Goal: Task Accomplishment & Management: Manage account settings

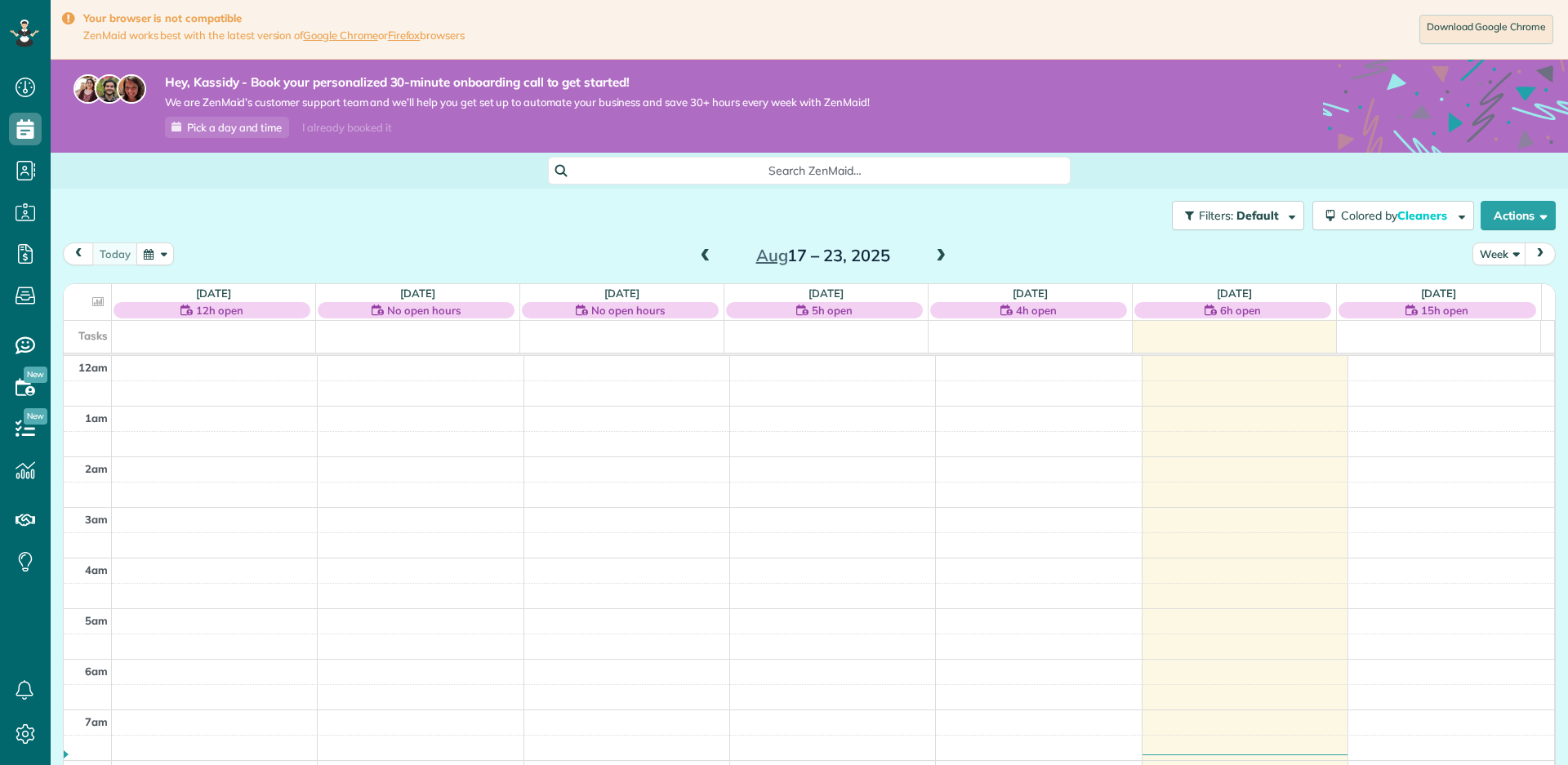
scroll to position [355, 0]
click at [417, 314] on span "No open hours" at bounding box center [423, 310] width 74 height 16
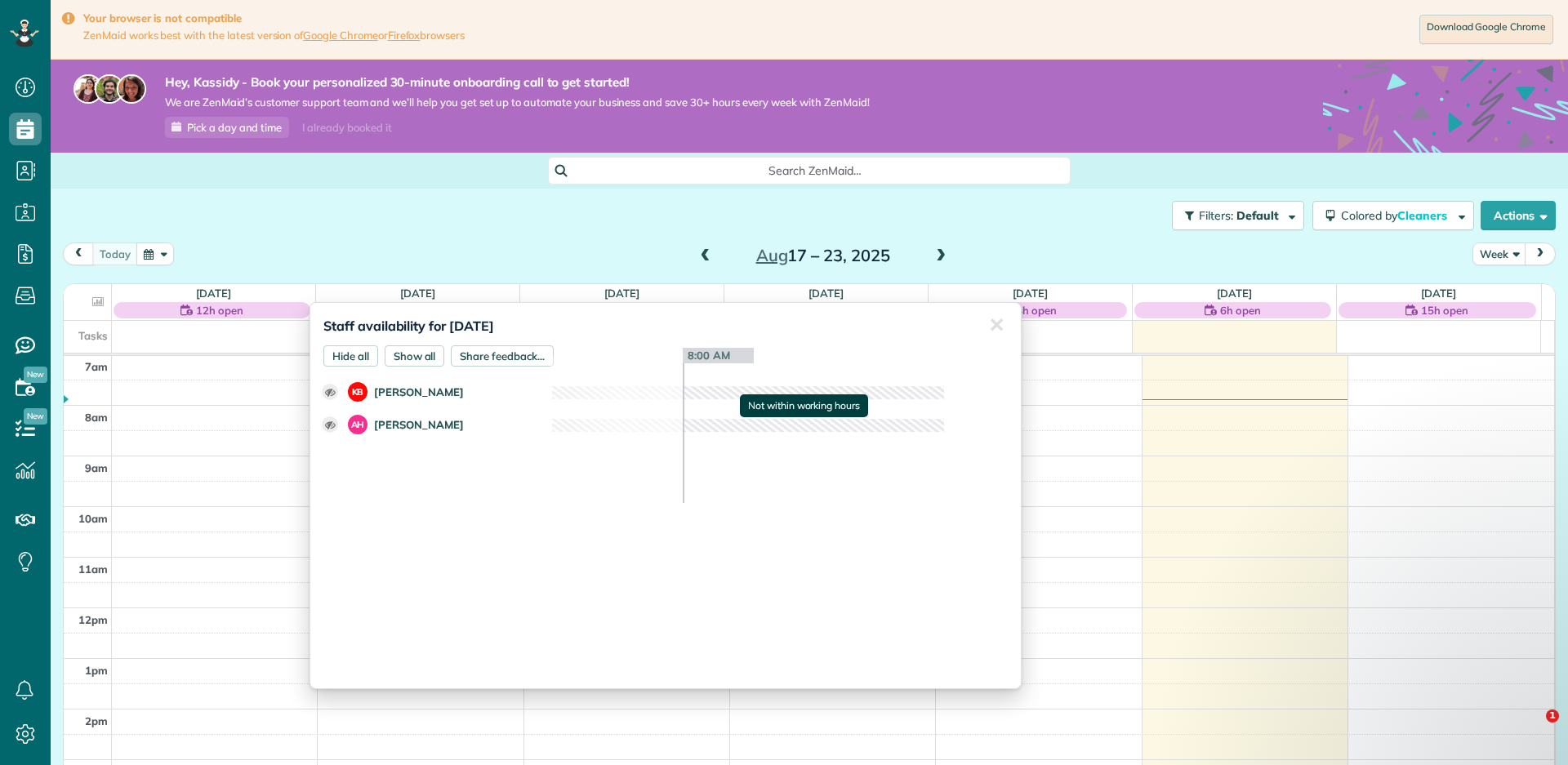
drag, startPoint x: 417, startPoint y: 314, endPoint x: 579, endPoint y: 237, distance: 179.4
click at [579, 237] on div "Filters: Default Colored by Cleaners Color by Cleaner Color by Team Color by St…" at bounding box center [809, 215] width 1517 height 54
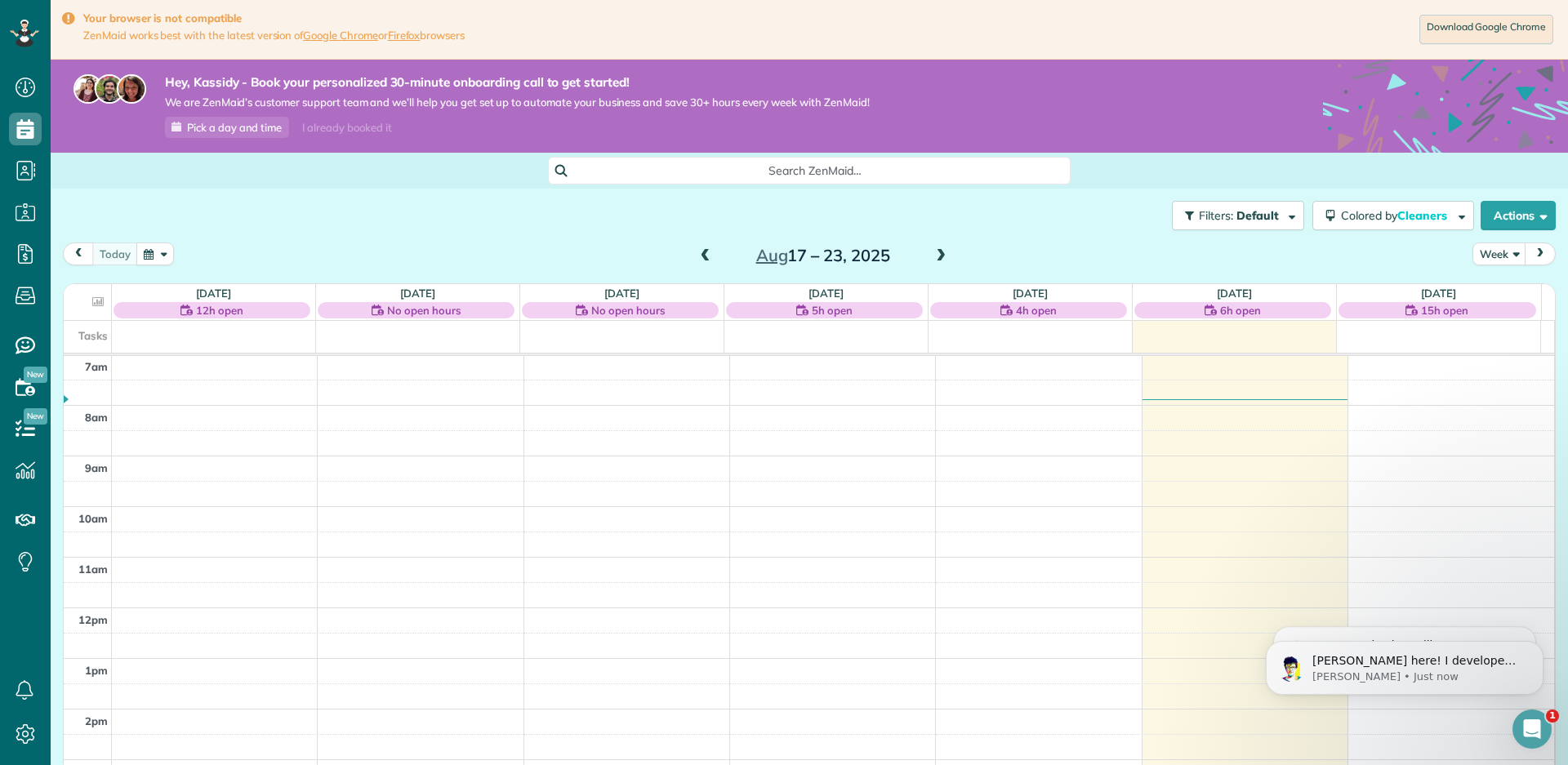
scroll to position [0, 0]
click at [460, 312] on span "No open hours" at bounding box center [423, 310] width 74 height 16
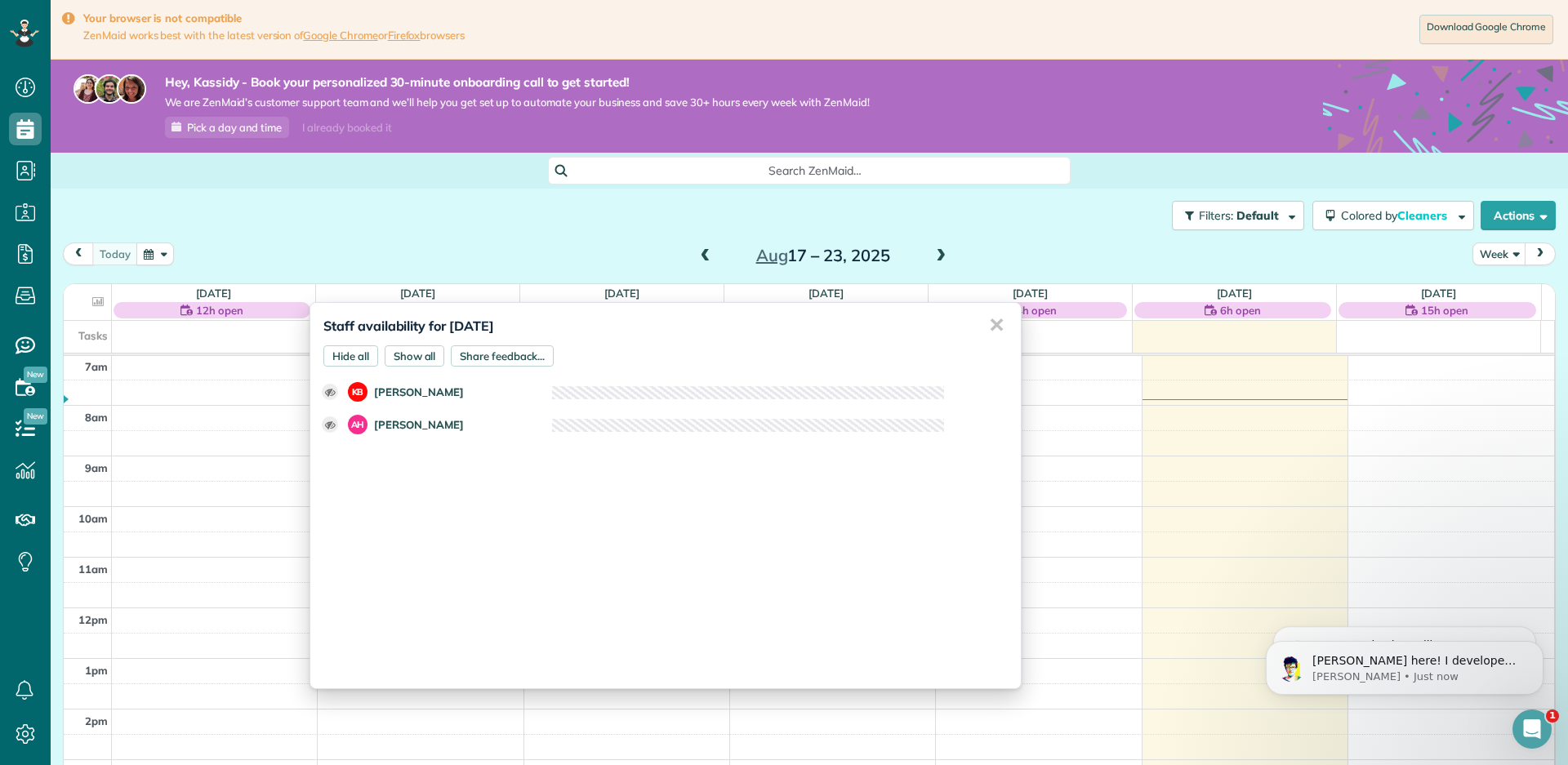
click at [985, 330] on div "✕" at bounding box center [996, 325] width 33 height 45
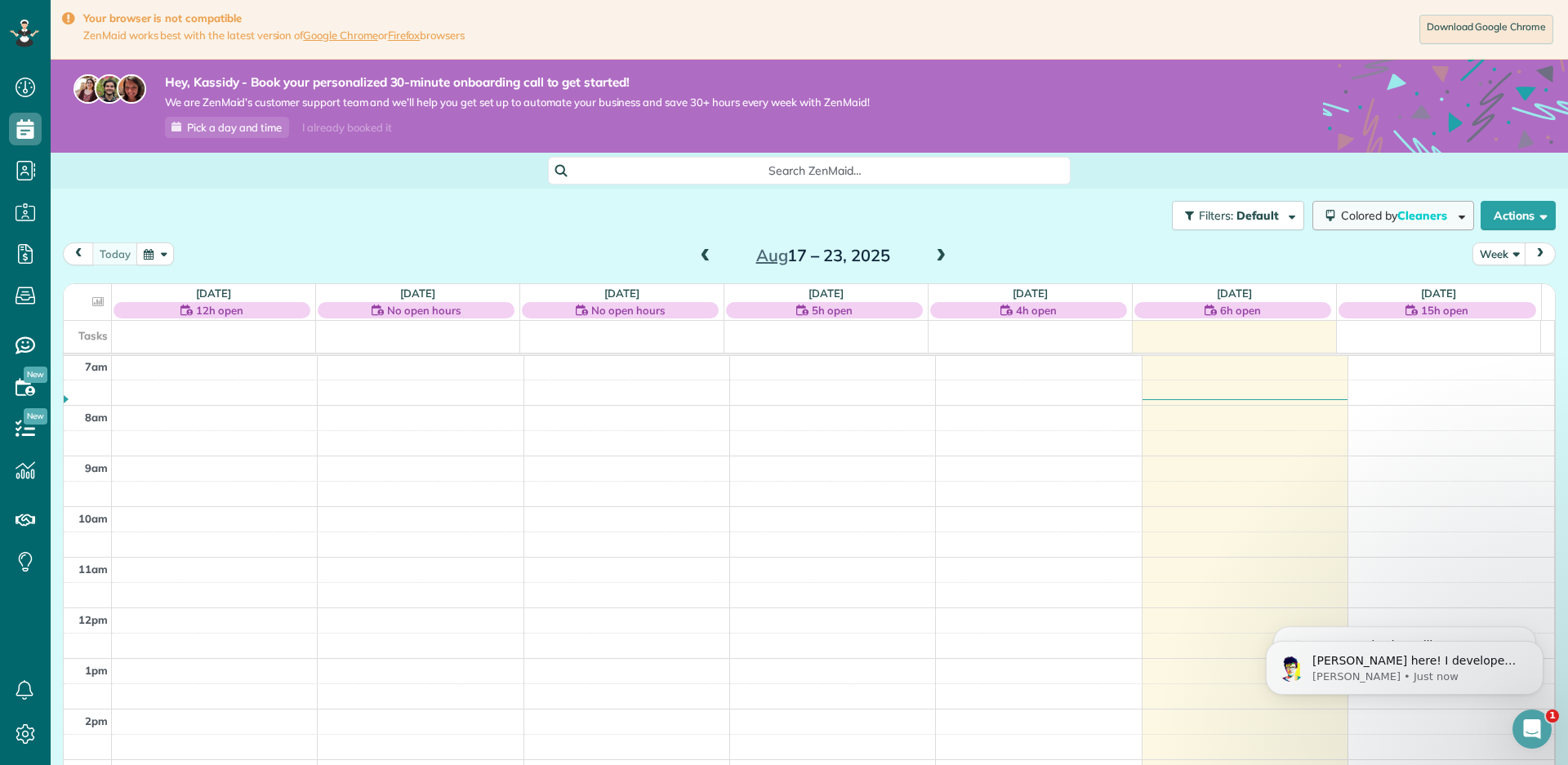
click at [1454, 218] on span "button" at bounding box center [1459, 215] width 12 height 12
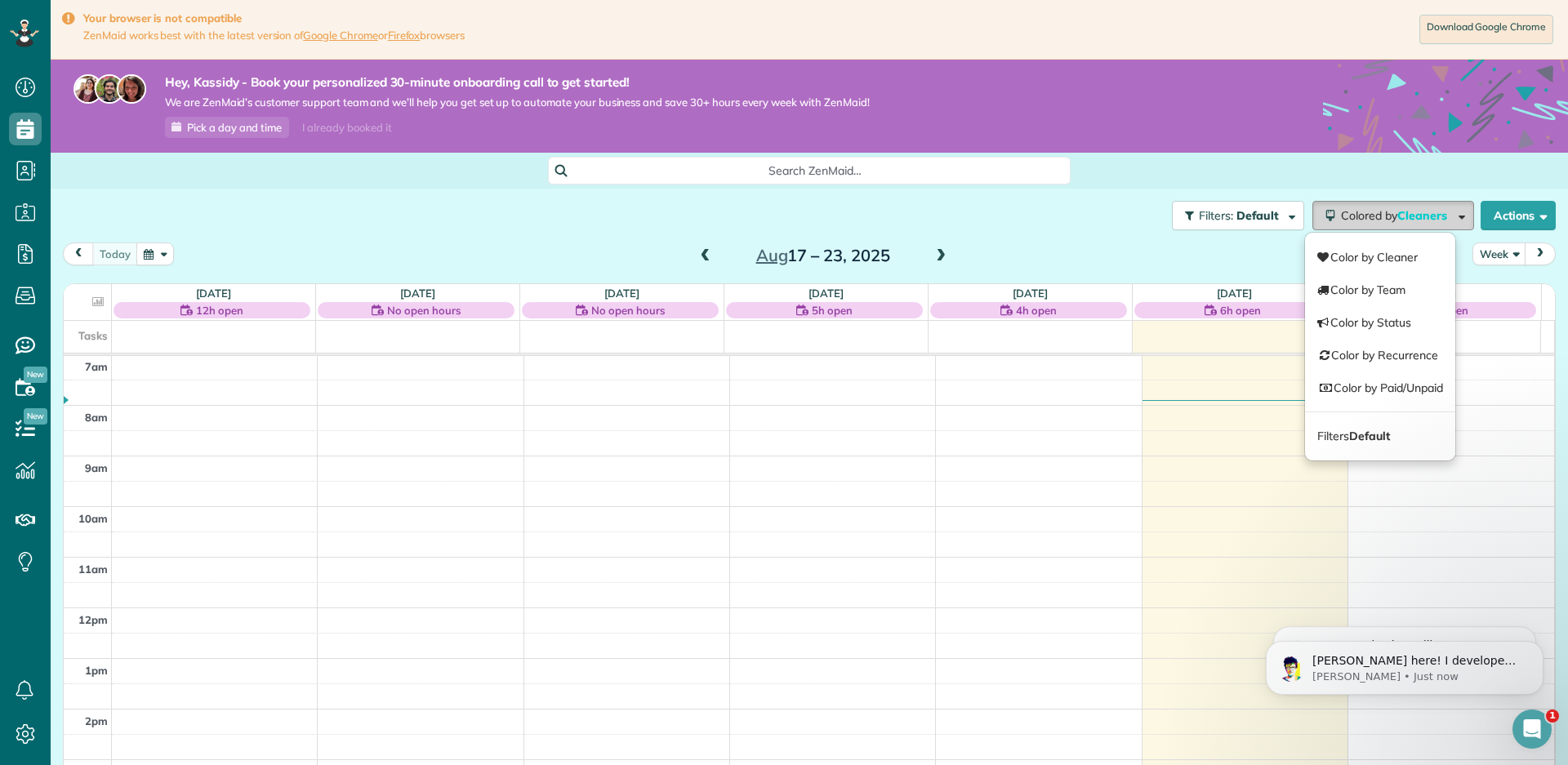
click at [1454, 218] on span "button" at bounding box center [1459, 215] width 12 height 12
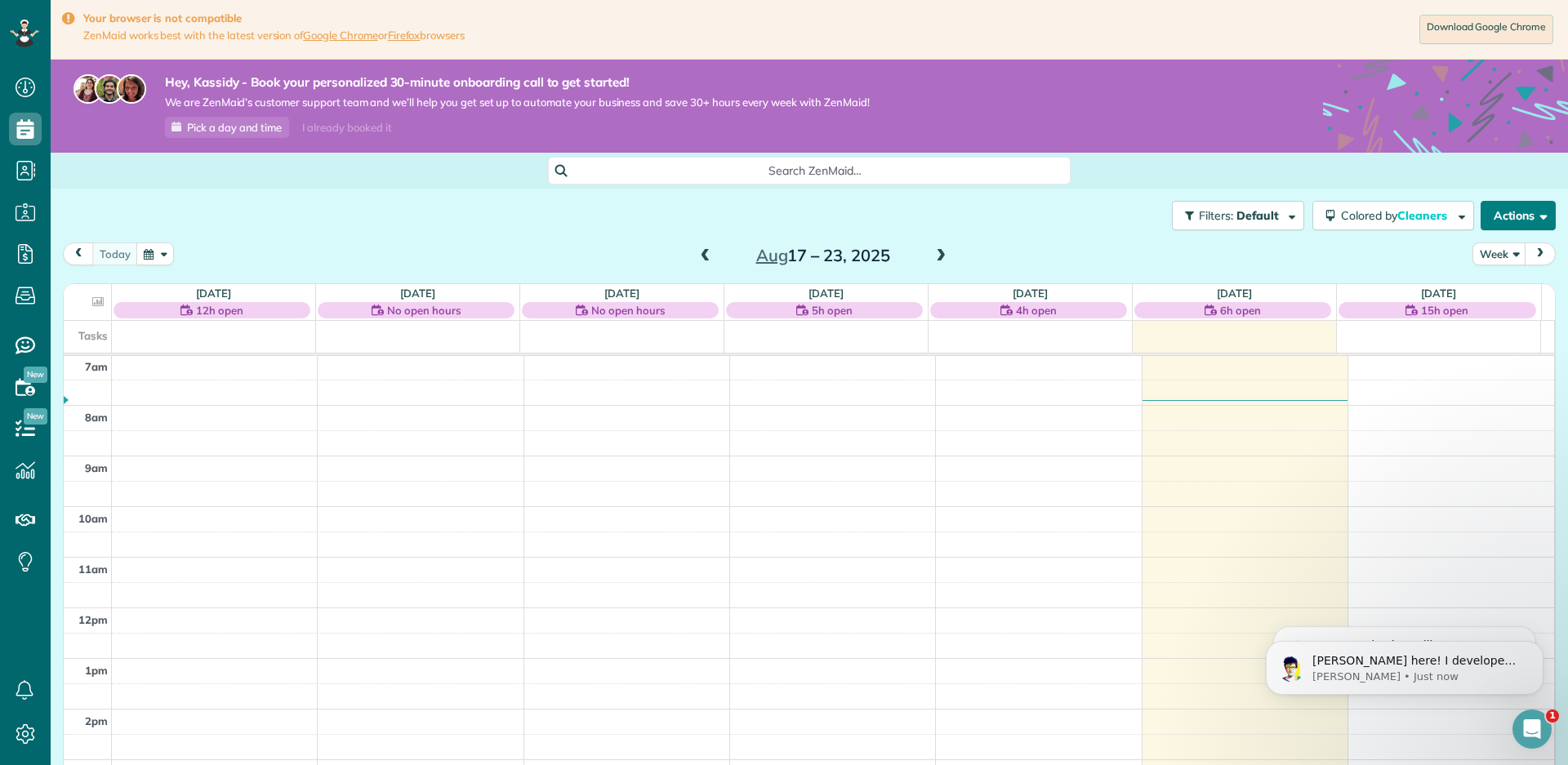
click at [1515, 221] on button "Actions" at bounding box center [1518, 215] width 75 height 30
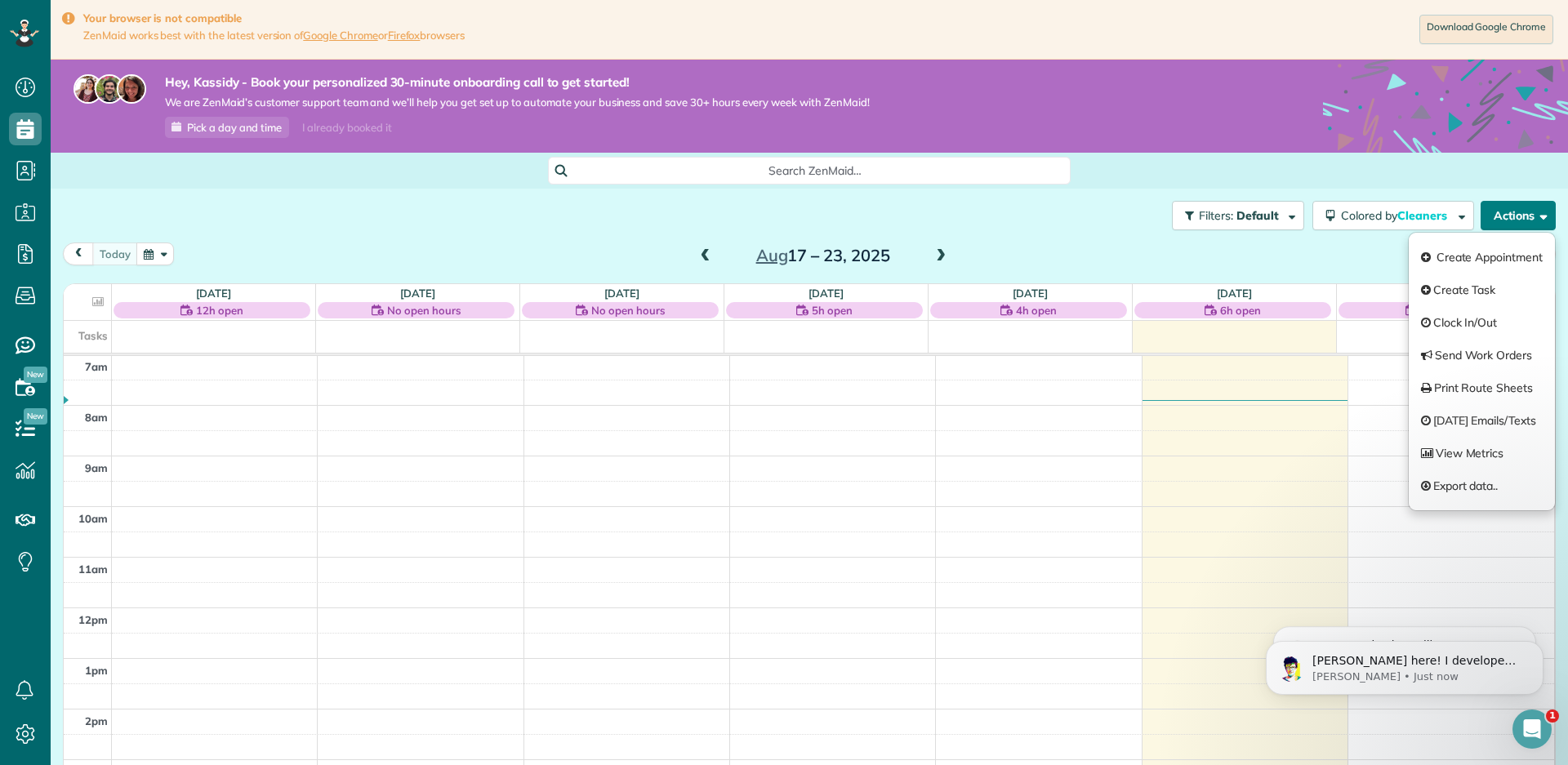
click at [1515, 220] on button "Actions" at bounding box center [1518, 215] width 75 height 30
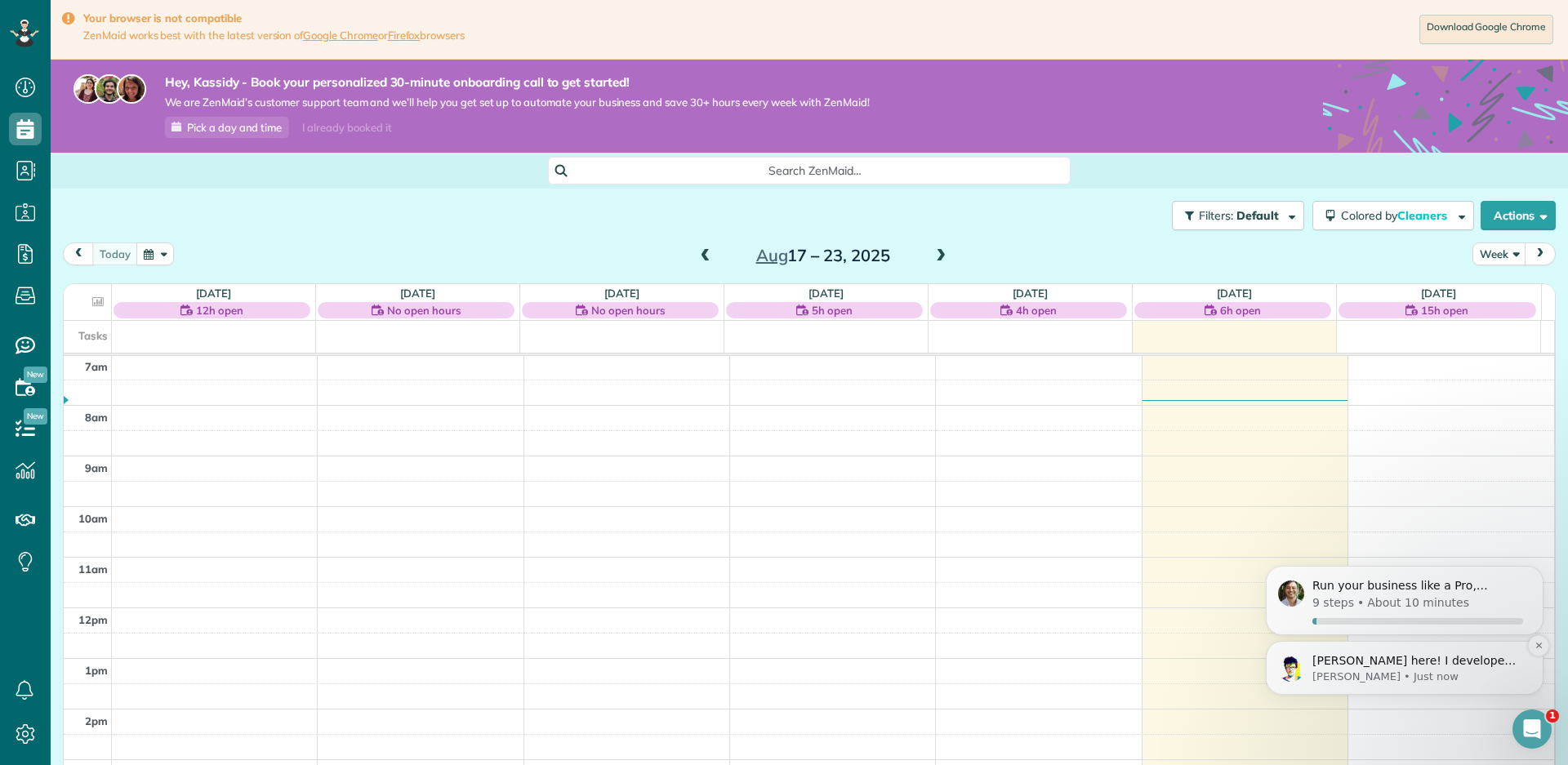
click at [1400, 684] on div "Alex here! I developed the software you're currently trialing (though I have he…" at bounding box center [1403, 668] width 277 height 54
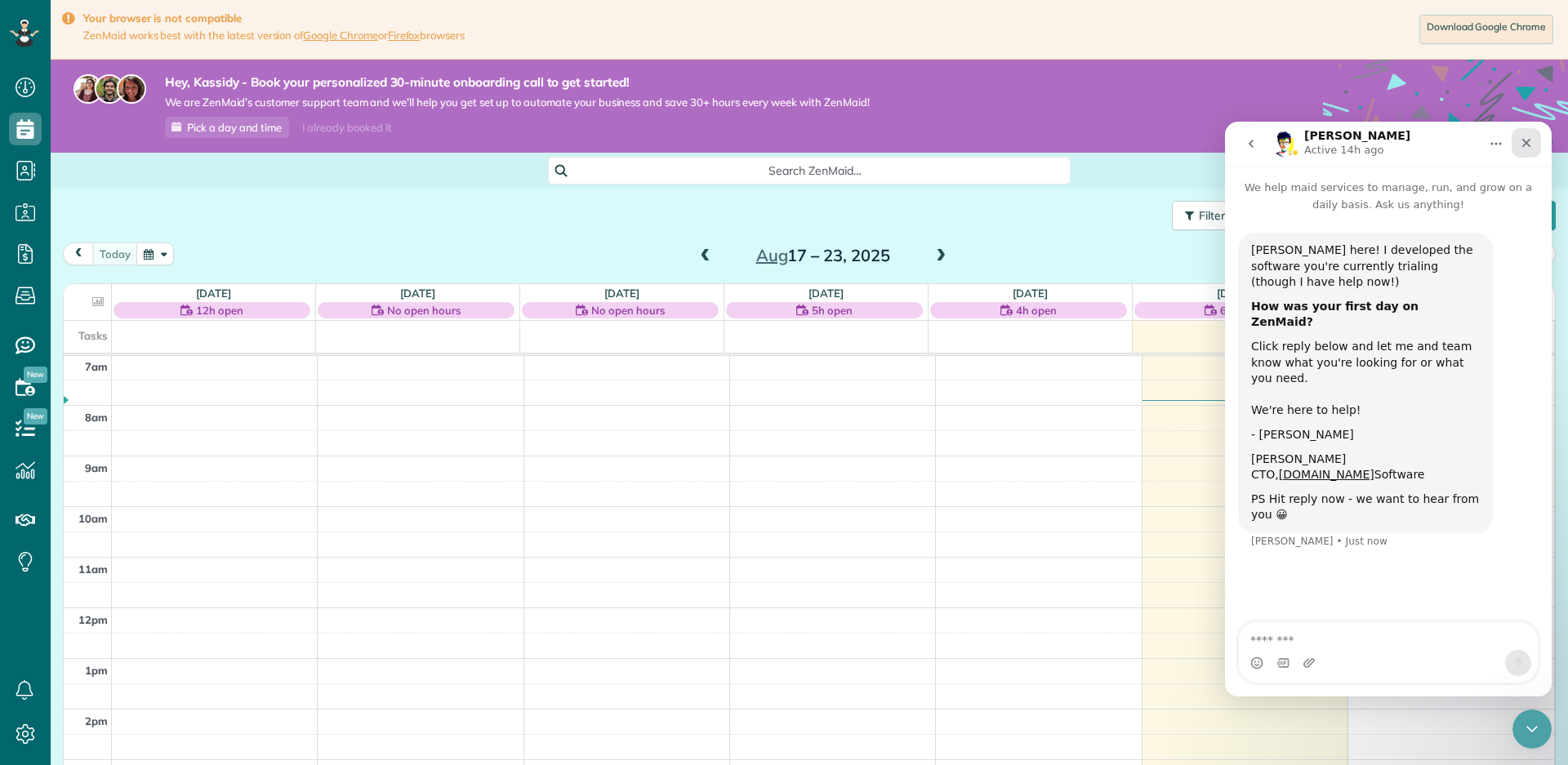
click at [1526, 138] on icon "Close" at bounding box center [1526, 142] width 13 height 13
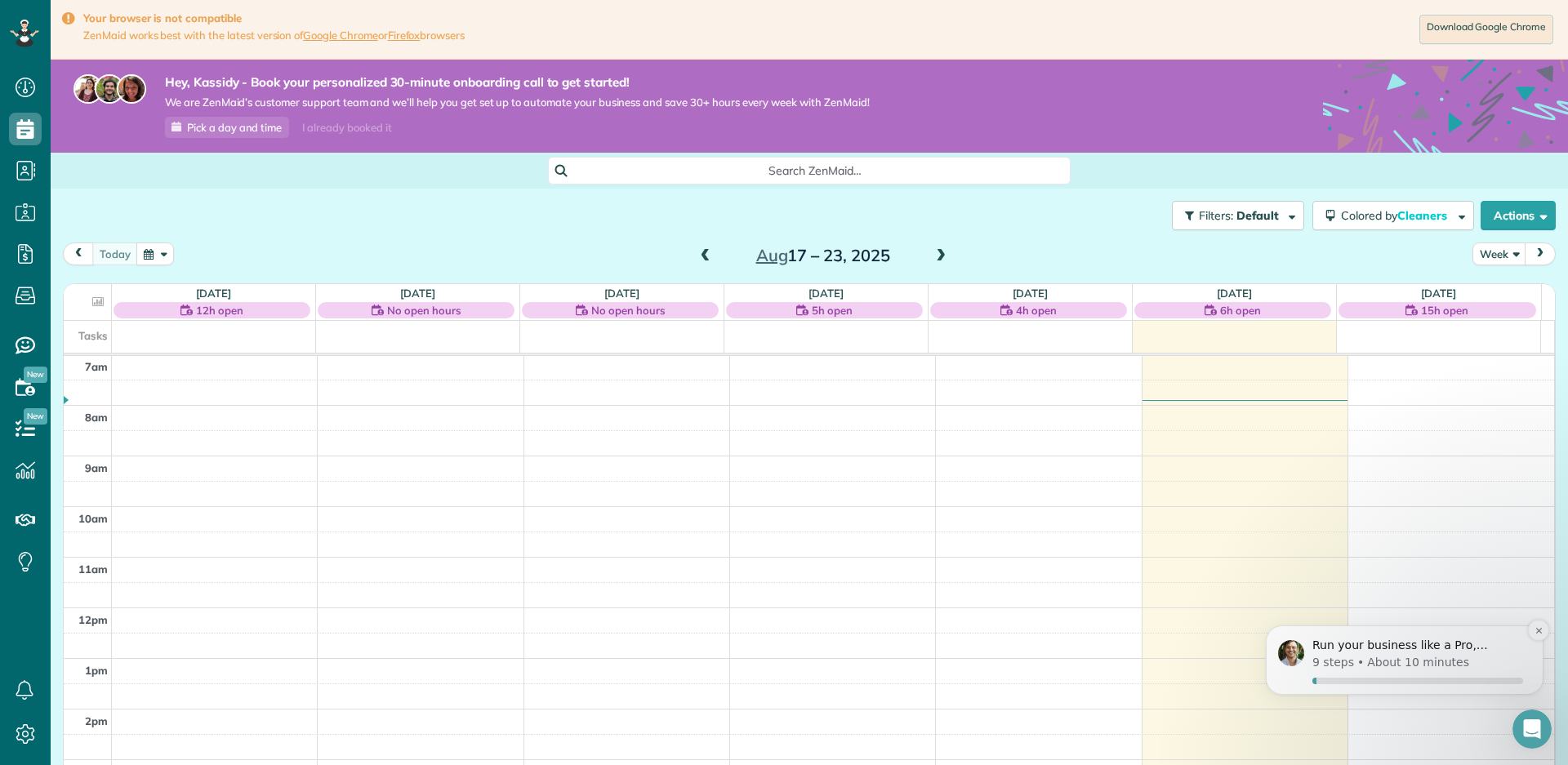
click at [1378, 661] on p "About 10 minutes" at bounding box center [1418, 662] width 102 height 17
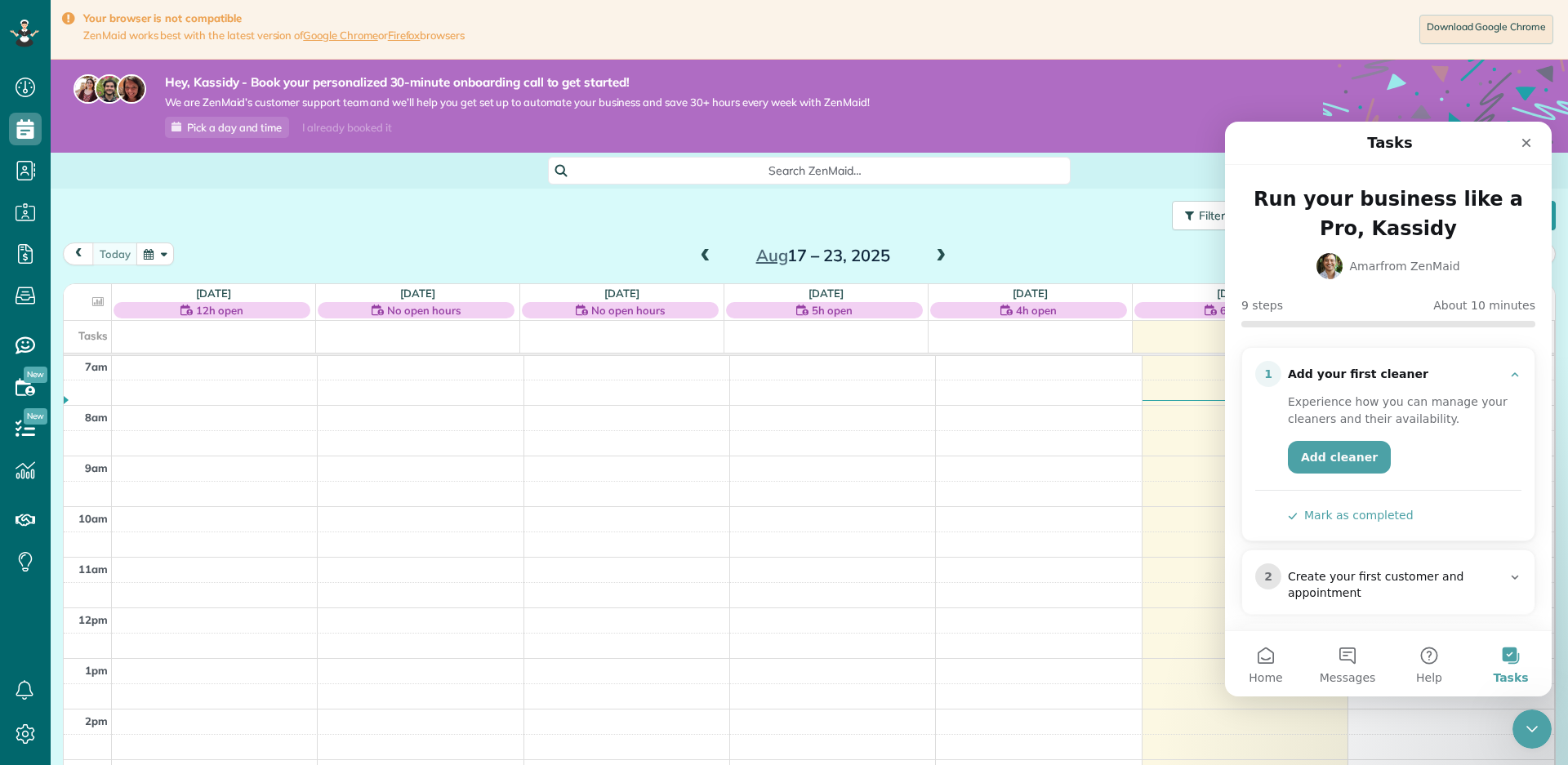
click at [1336, 519] on button "Mark as completed" at bounding box center [1350, 516] width 126 height 17
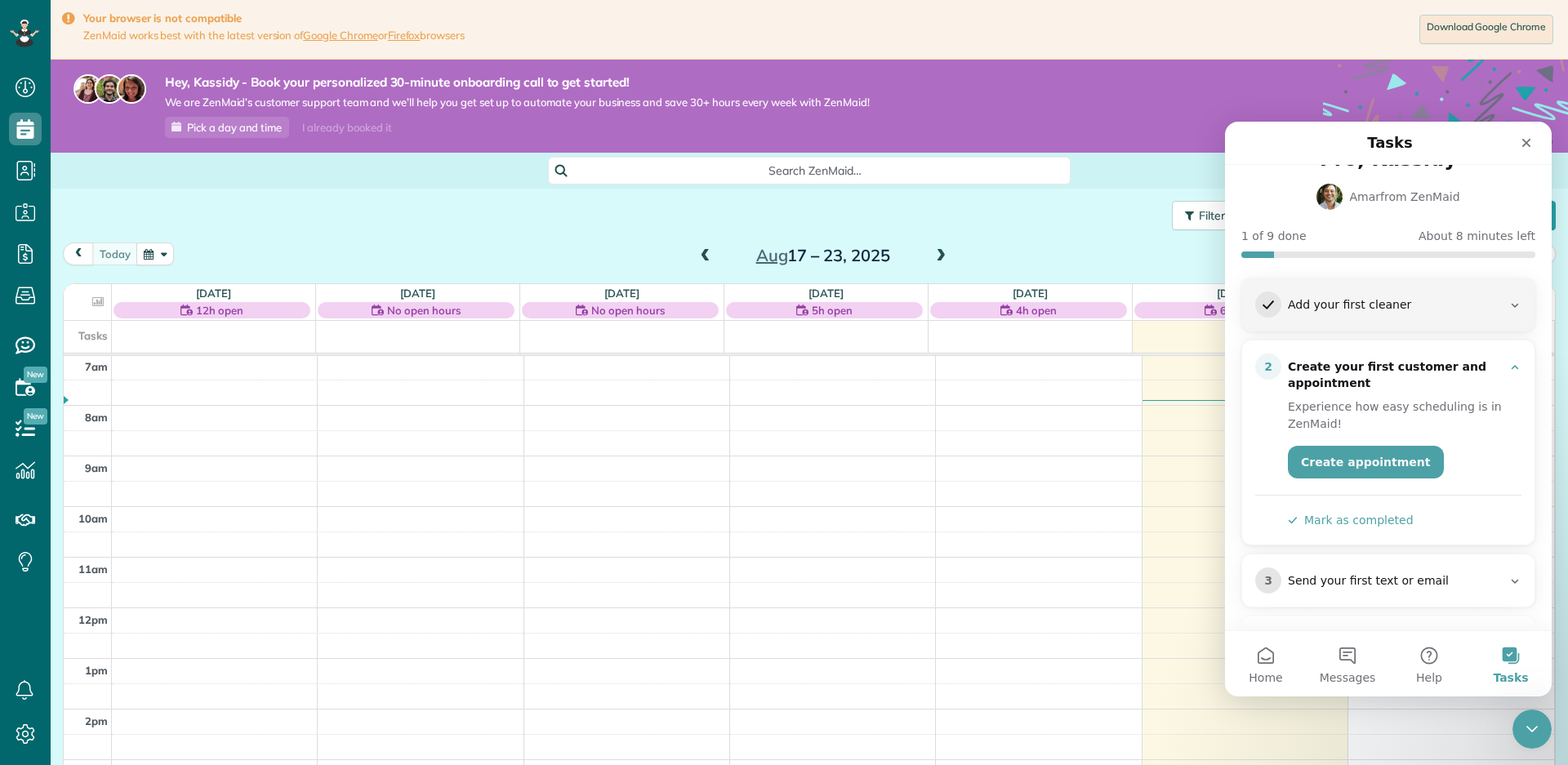
scroll to position [140, 0]
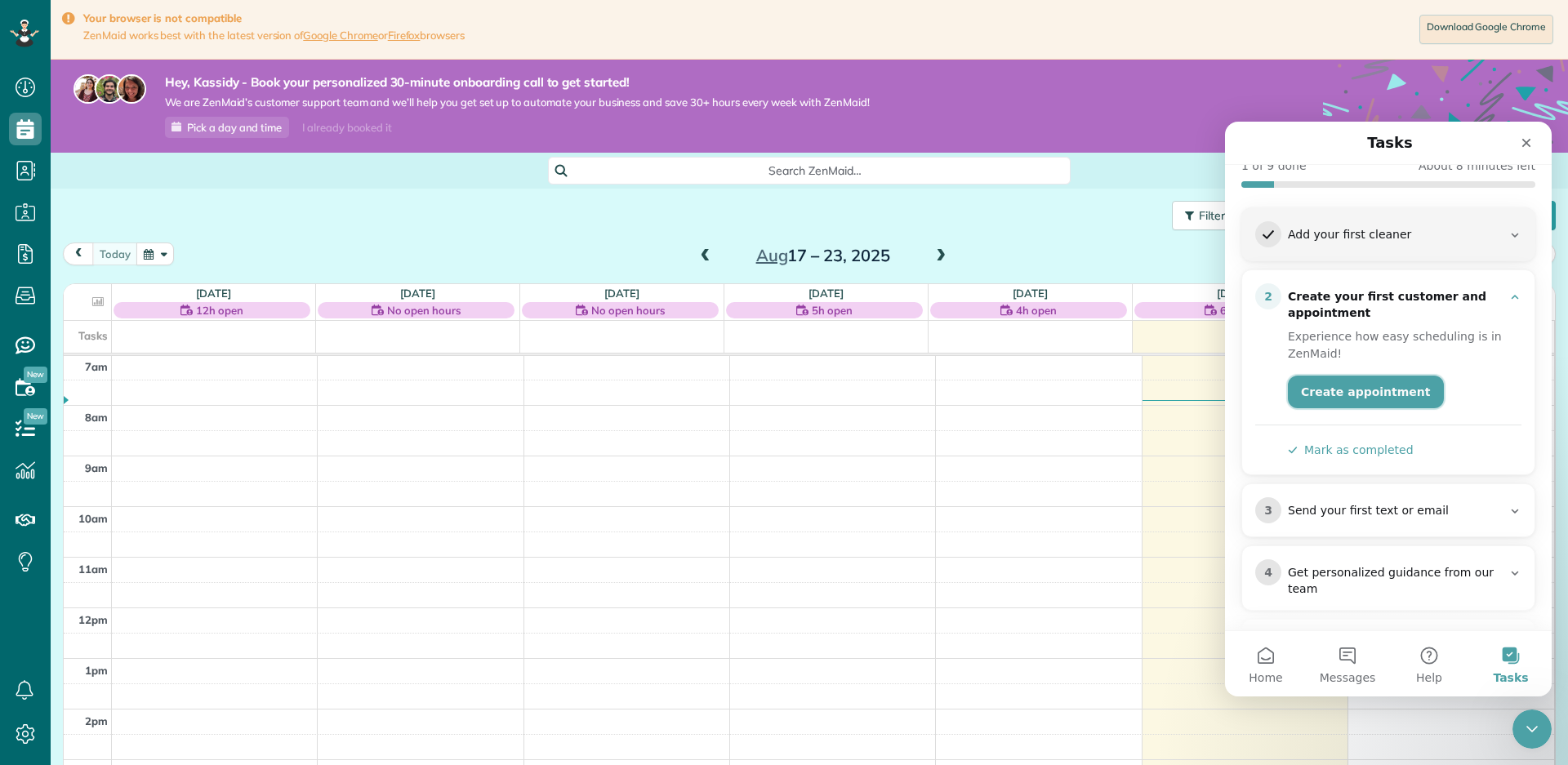
click at [1331, 400] on link "Create appointment" at bounding box center [1365, 392] width 156 height 33
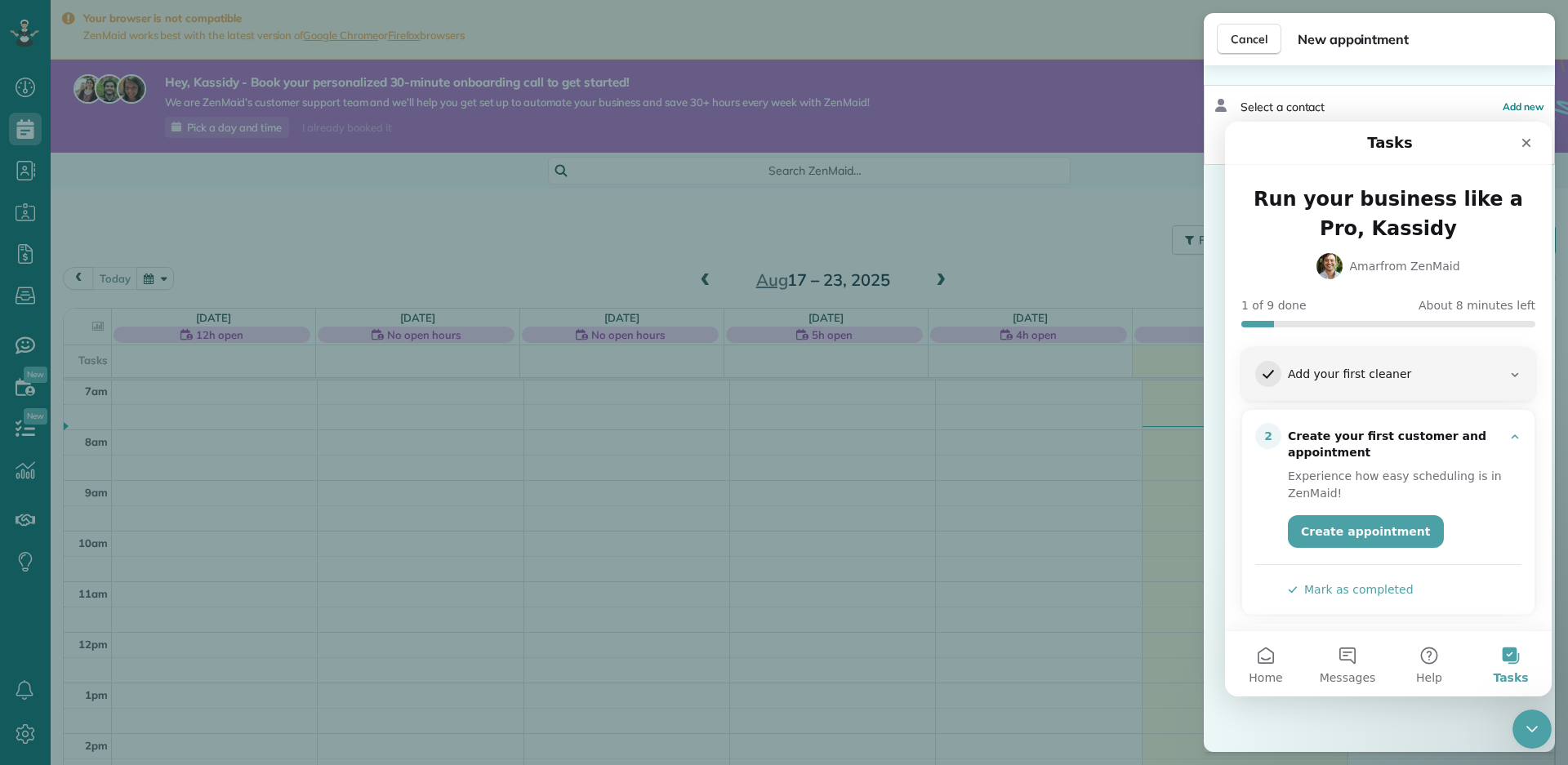
click at [1057, 59] on div "Cancel New appointment Select a contact Add new" at bounding box center [784, 382] width 1568 height 765
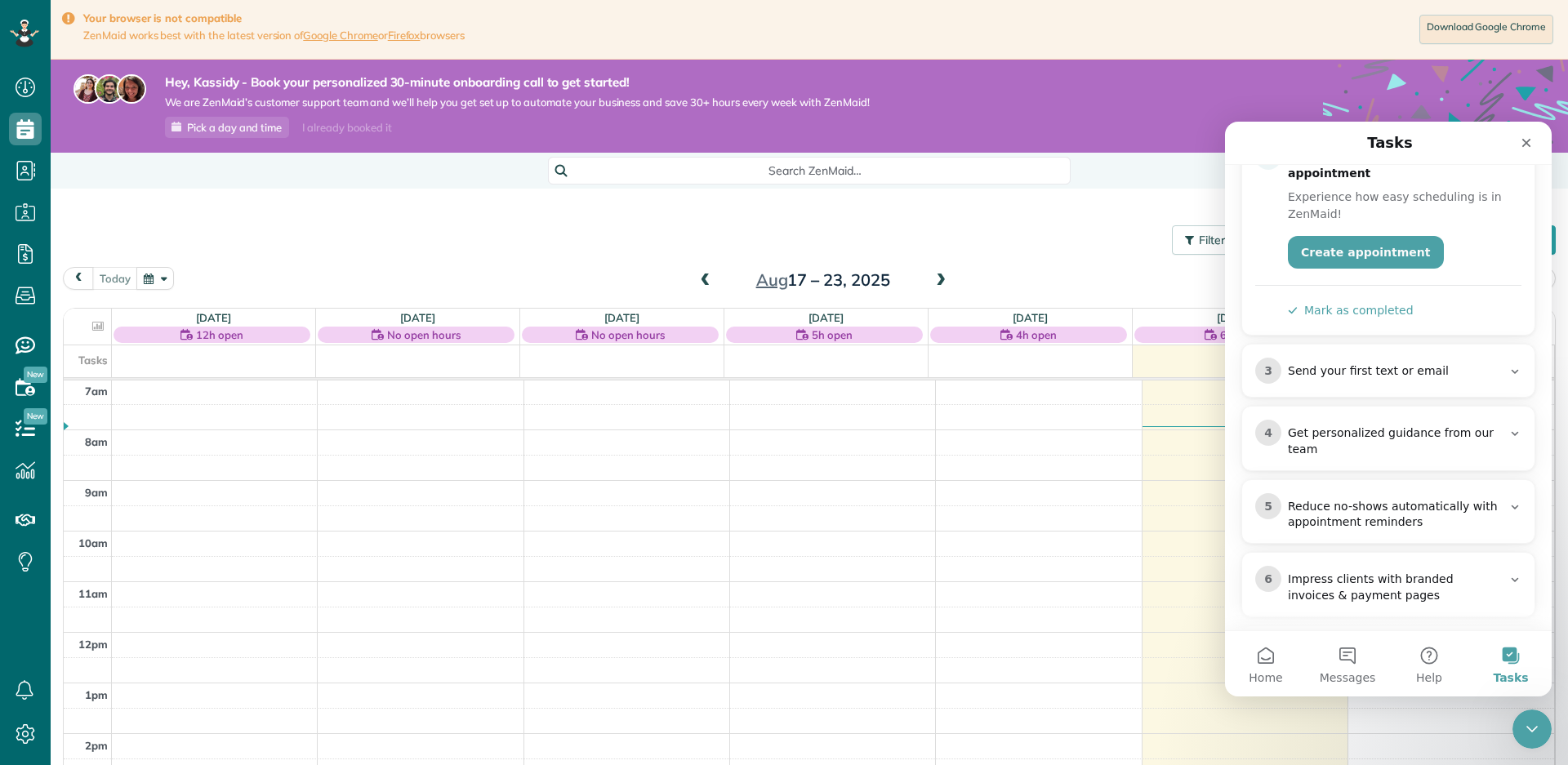
scroll to position [349, 0]
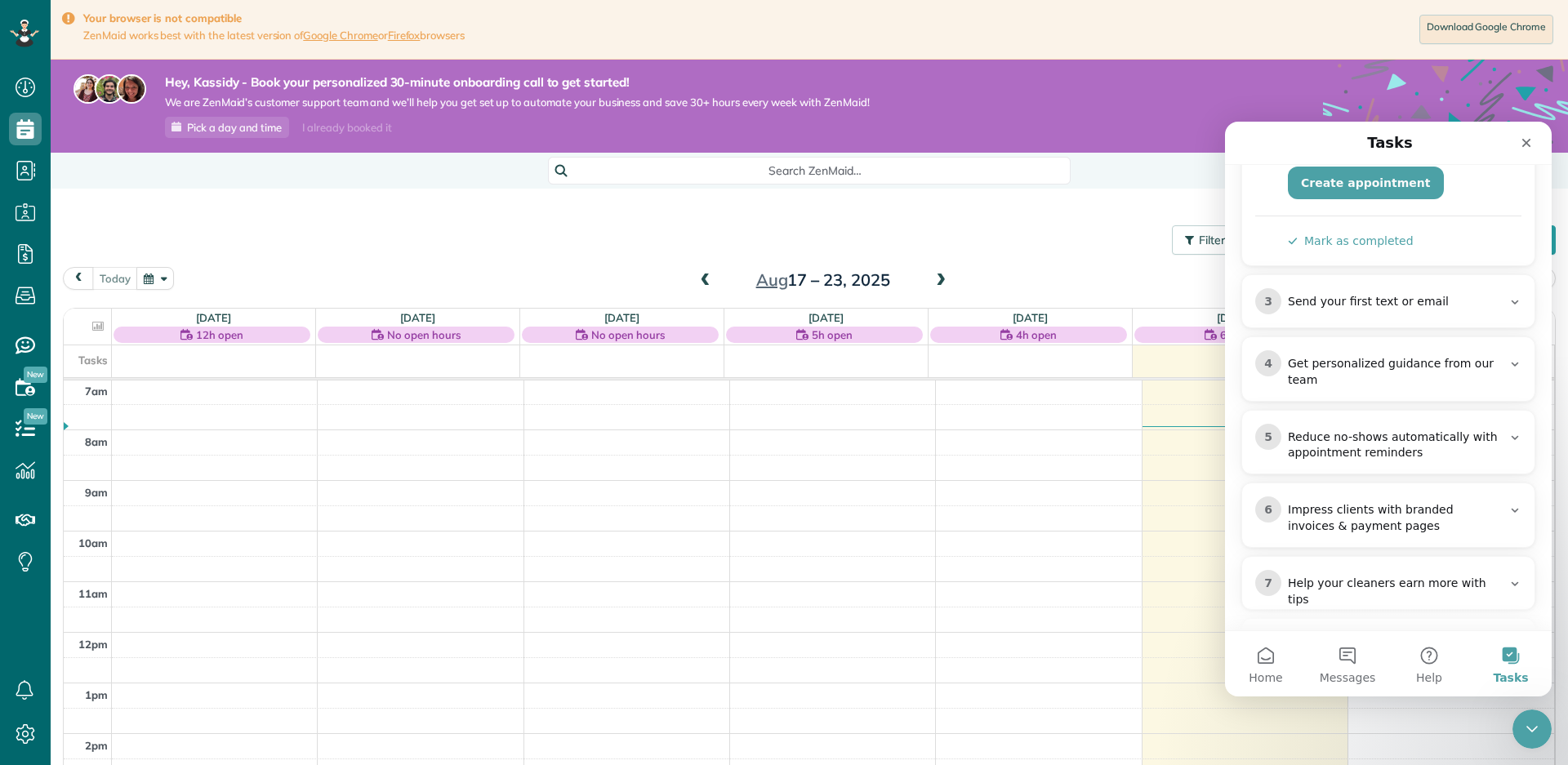
click at [1437, 528] on div "Impress clients with branded invoices & payment pages" at bounding box center [1394, 518] width 214 height 33
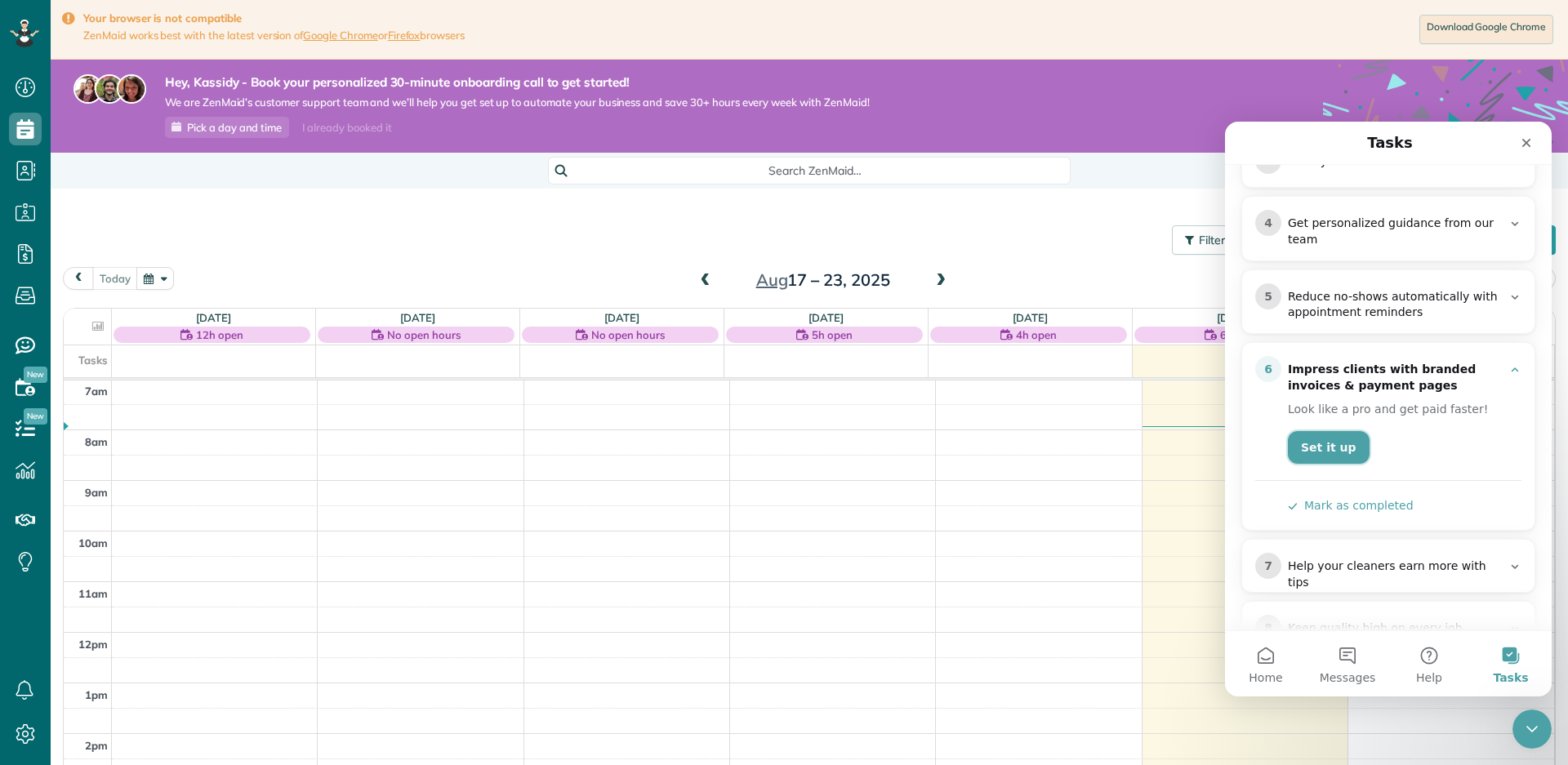
click at [1317, 449] on link "Set it up" at bounding box center [1328, 447] width 81 height 33
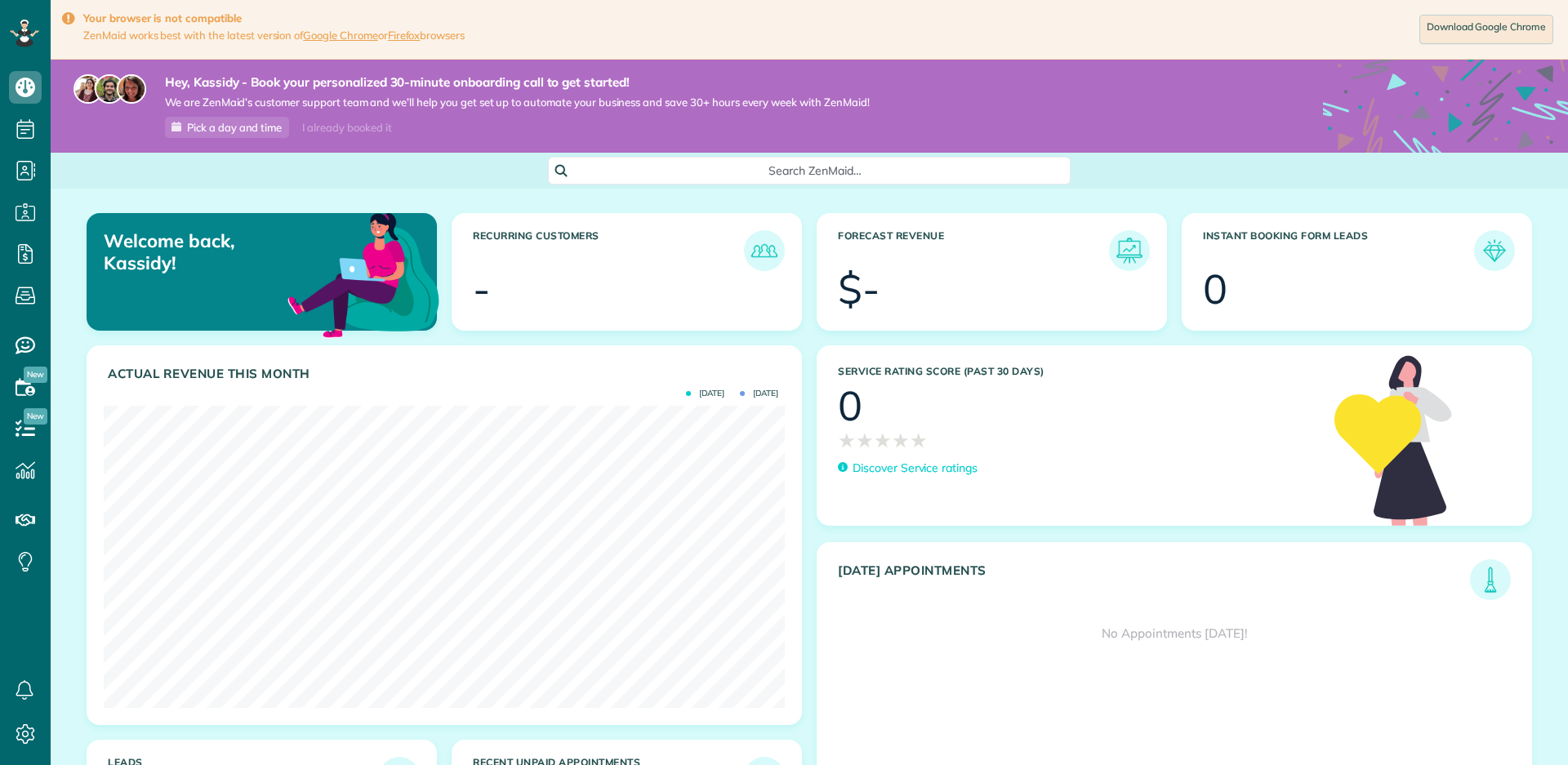
scroll to position [302, 681]
